Goal: Entertainment & Leisure: Consume media (video, audio)

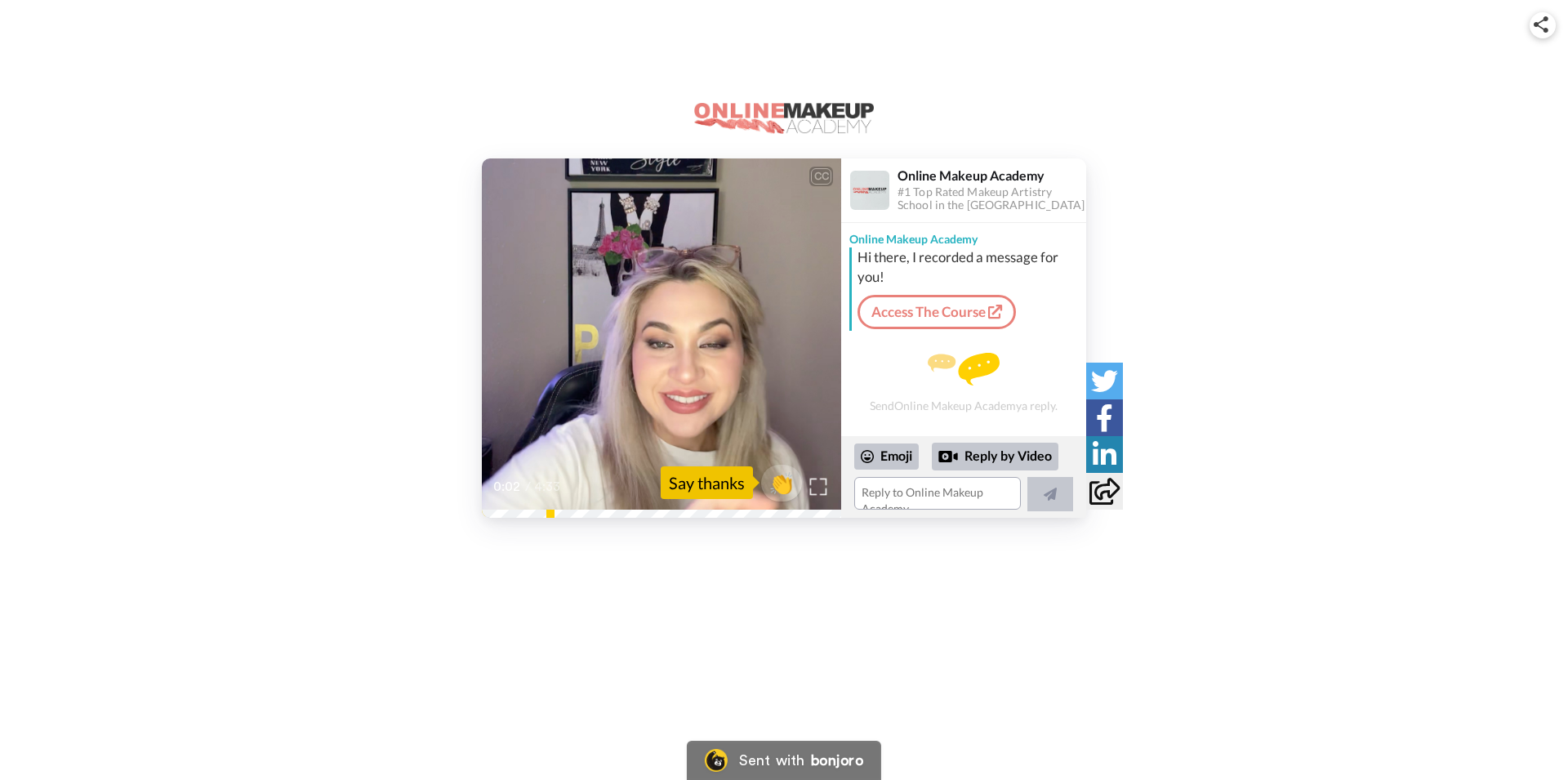
click at [818, 488] on img at bounding box center [819, 487] width 18 height 18
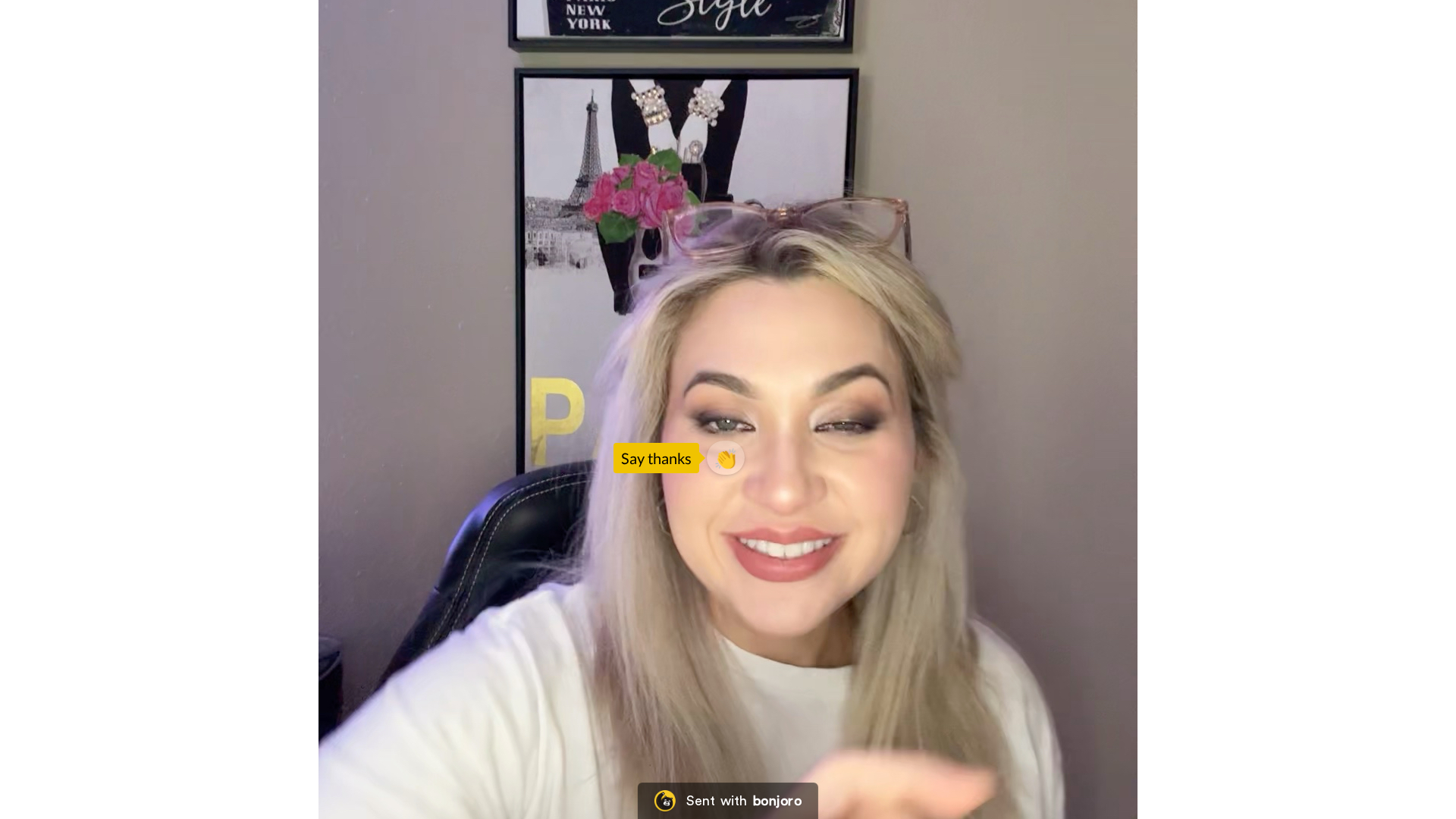
click at [1099, 471] on video at bounding box center [728, 410] width 1456 height 819
click at [879, 418] on video at bounding box center [728, 410] width 1456 height 819
click at [323, 724] on video at bounding box center [728, 410] width 1456 height 819
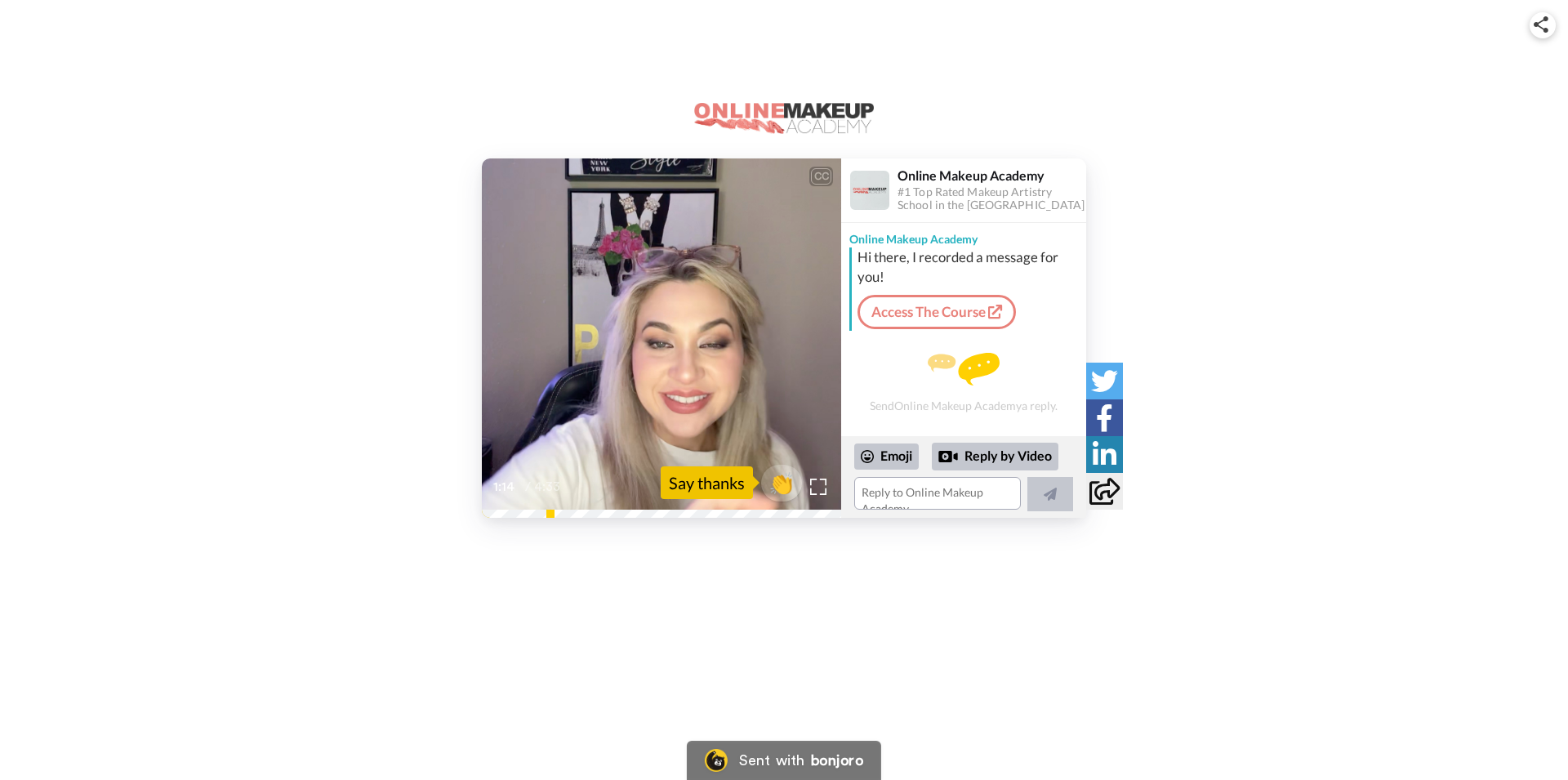
click at [611, 376] on video at bounding box center [661, 337] width 359 height 359
click at [645, 340] on icon at bounding box center [661, 338] width 43 height 43
click at [816, 497] on div at bounding box center [818, 486] width 24 height 24
click at [675, 350] on icon at bounding box center [661, 338] width 43 height 43
click at [824, 488] on img at bounding box center [819, 487] width 18 height 18
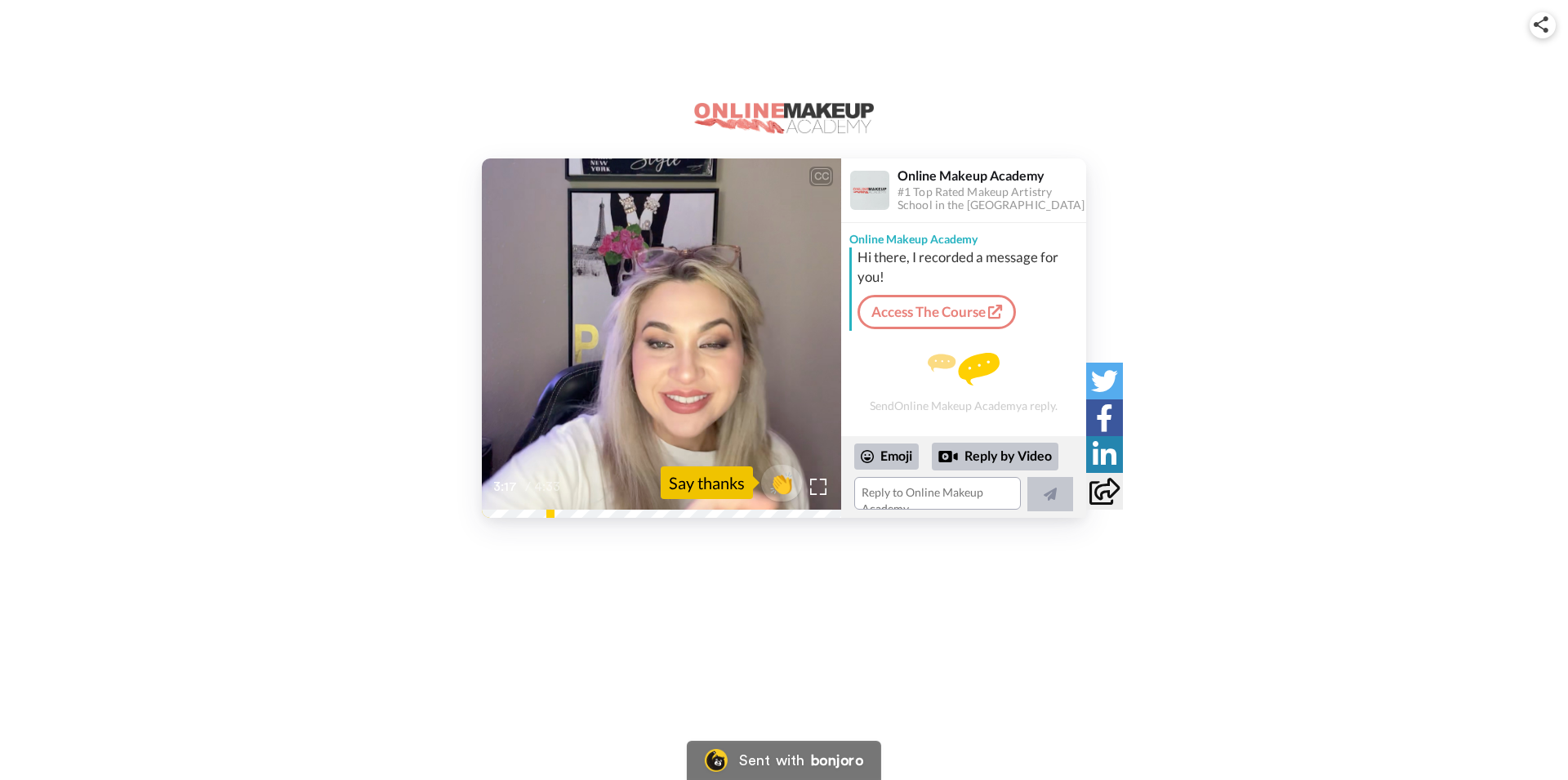
click at [646, 357] on icon "Play/Pause" at bounding box center [661, 338] width 43 height 77
click at [820, 485] on img at bounding box center [819, 487] width 18 height 18
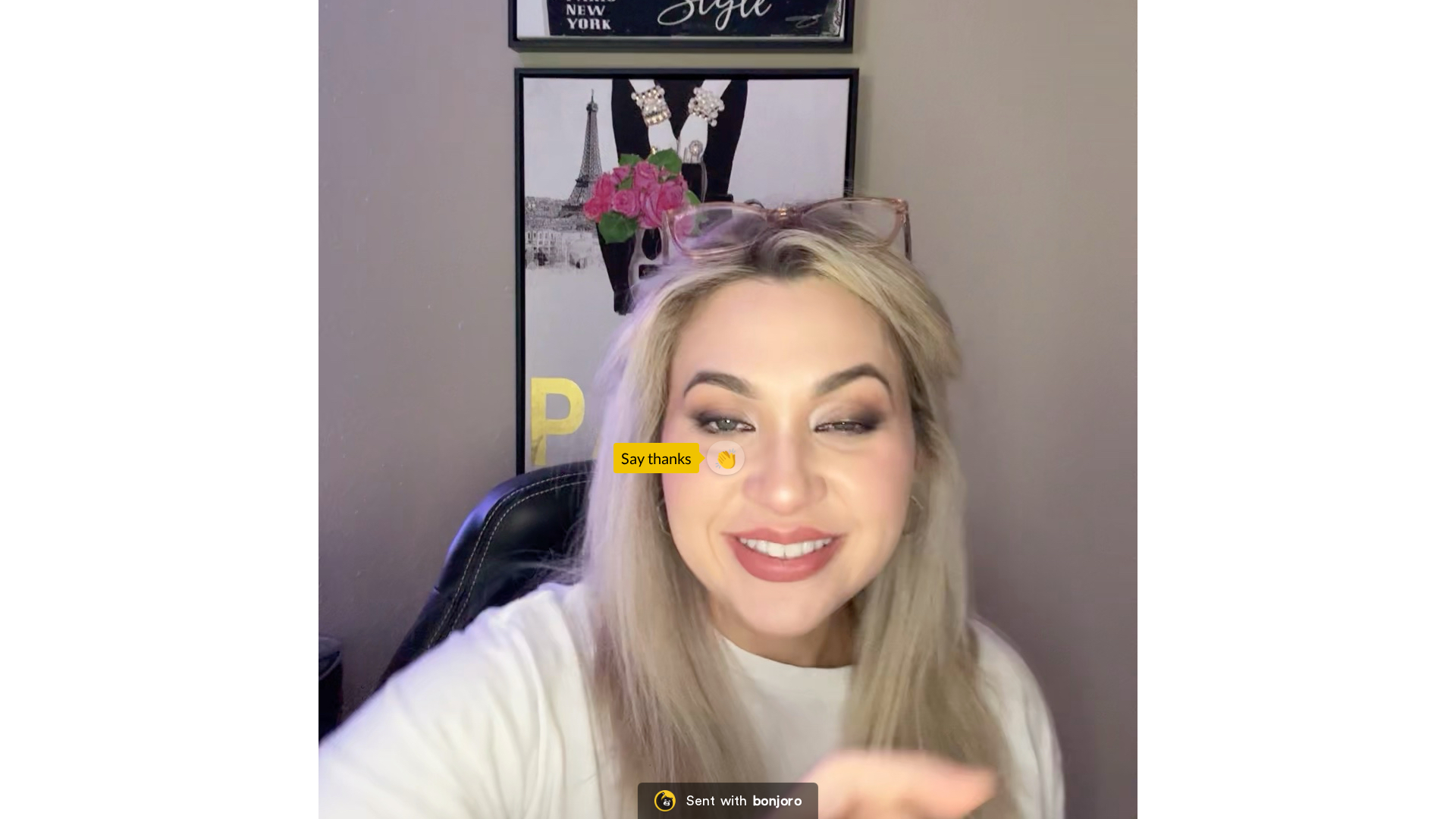
click at [926, 447] on video at bounding box center [728, 410] width 1456 height 819
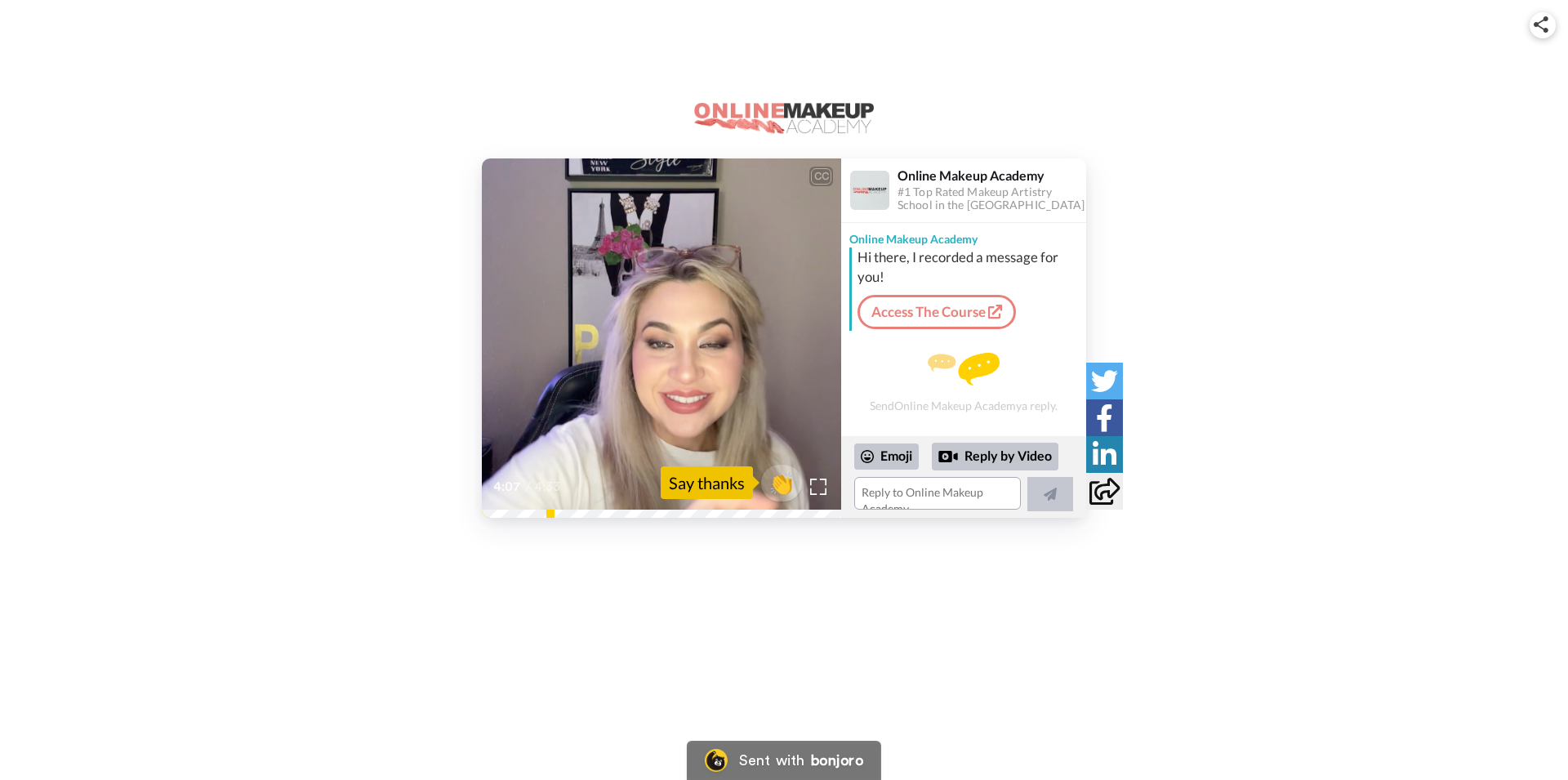
click at [682, 306] on icon "Play/Pause" at bounding box center [661, 338] width 43 height 77
click at [663, 332] on icon "Play/Pause" at bounding box center [661, 338] width 43 height 77
click at [640, 411] on video at bounding box center [661, 337] width 359 height 359
click at [662, 329] on icon at bounding box center [661, 338] width 43 height 43
click at [676, 372] on icon "Play/Pause" at bounding box center [661, 338] width 43 height 77
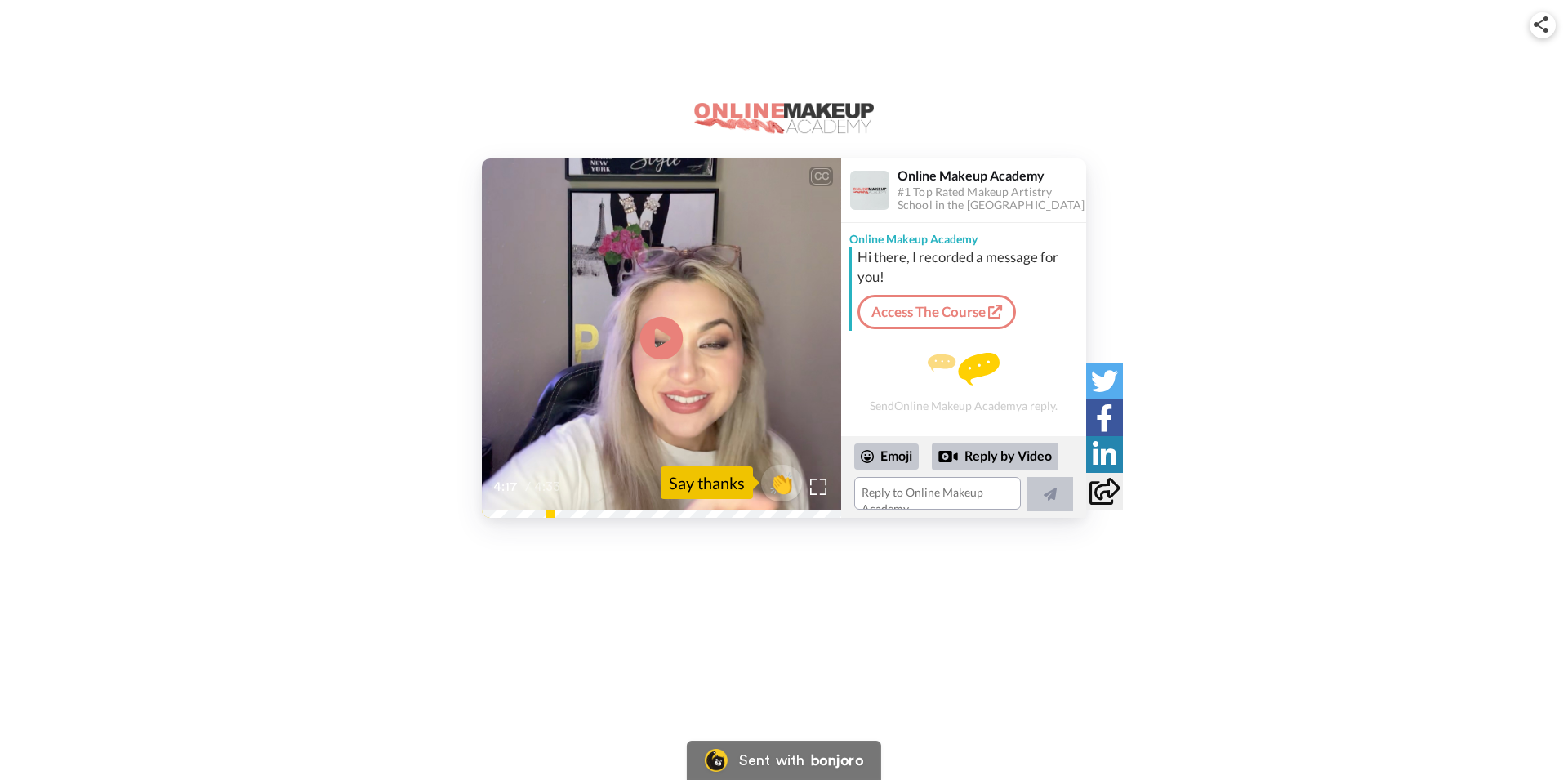
click at [659, 342] on icon "Play/Pause" at bounding box center [661, 338] width 43 height 77
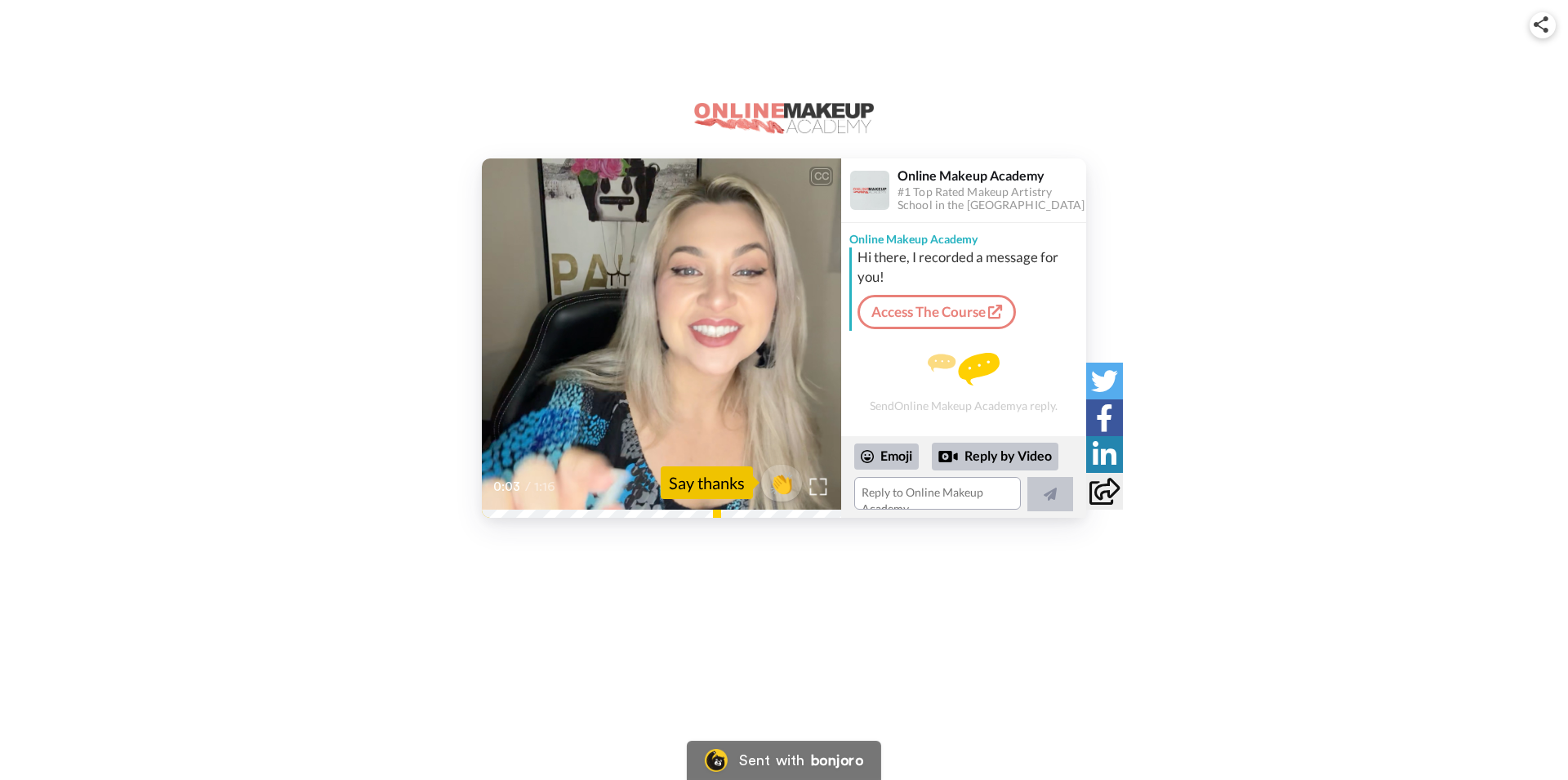
click at [818, 492] on img at bounding box center [819, 487] width 18 height 18
